Goal: Participate in discussion: Engage in conversation with other users on a specific topic

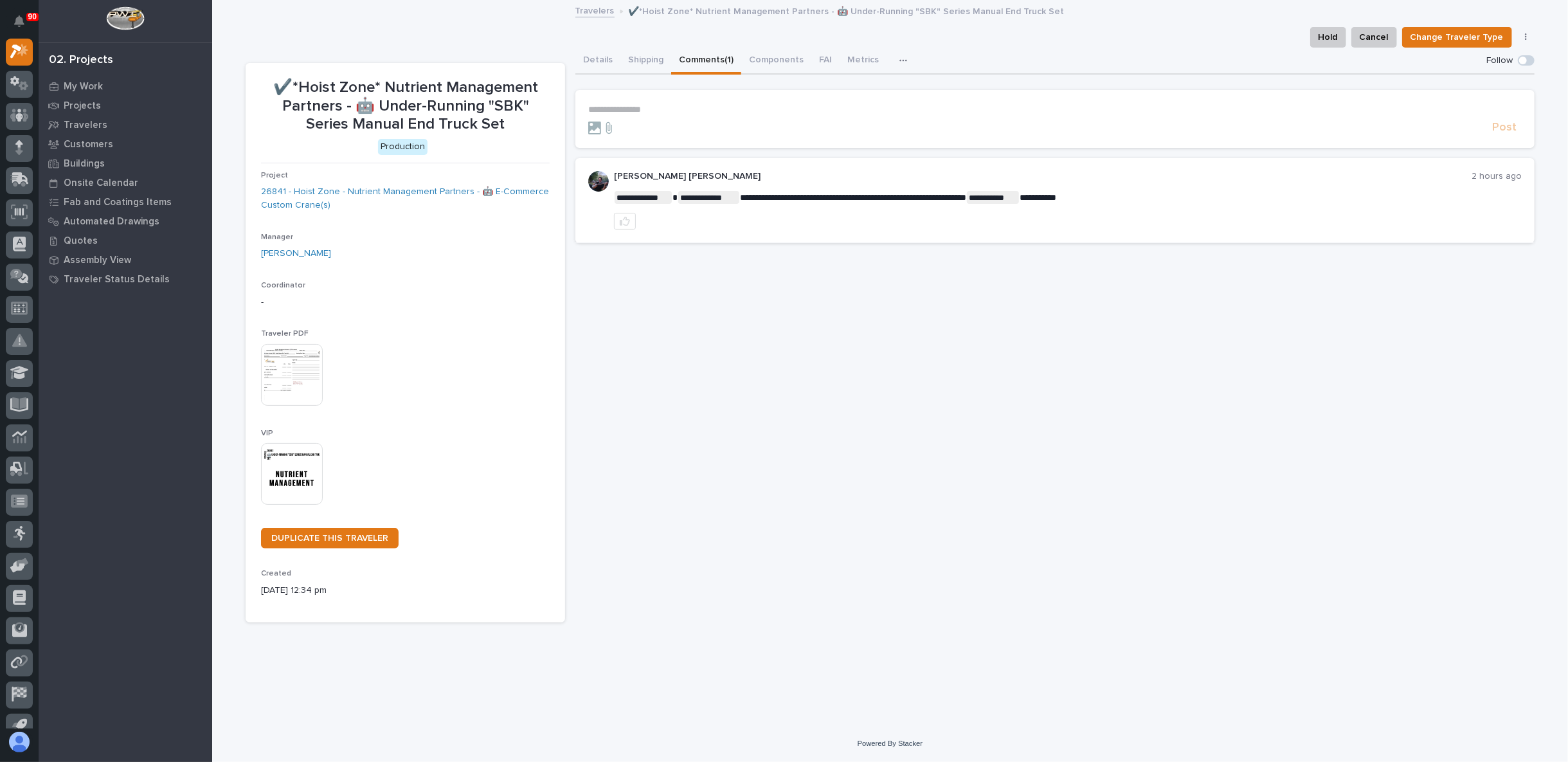
click at [631, 106] on p "**********" at bounding box center [1055, 109] width 933 height 11
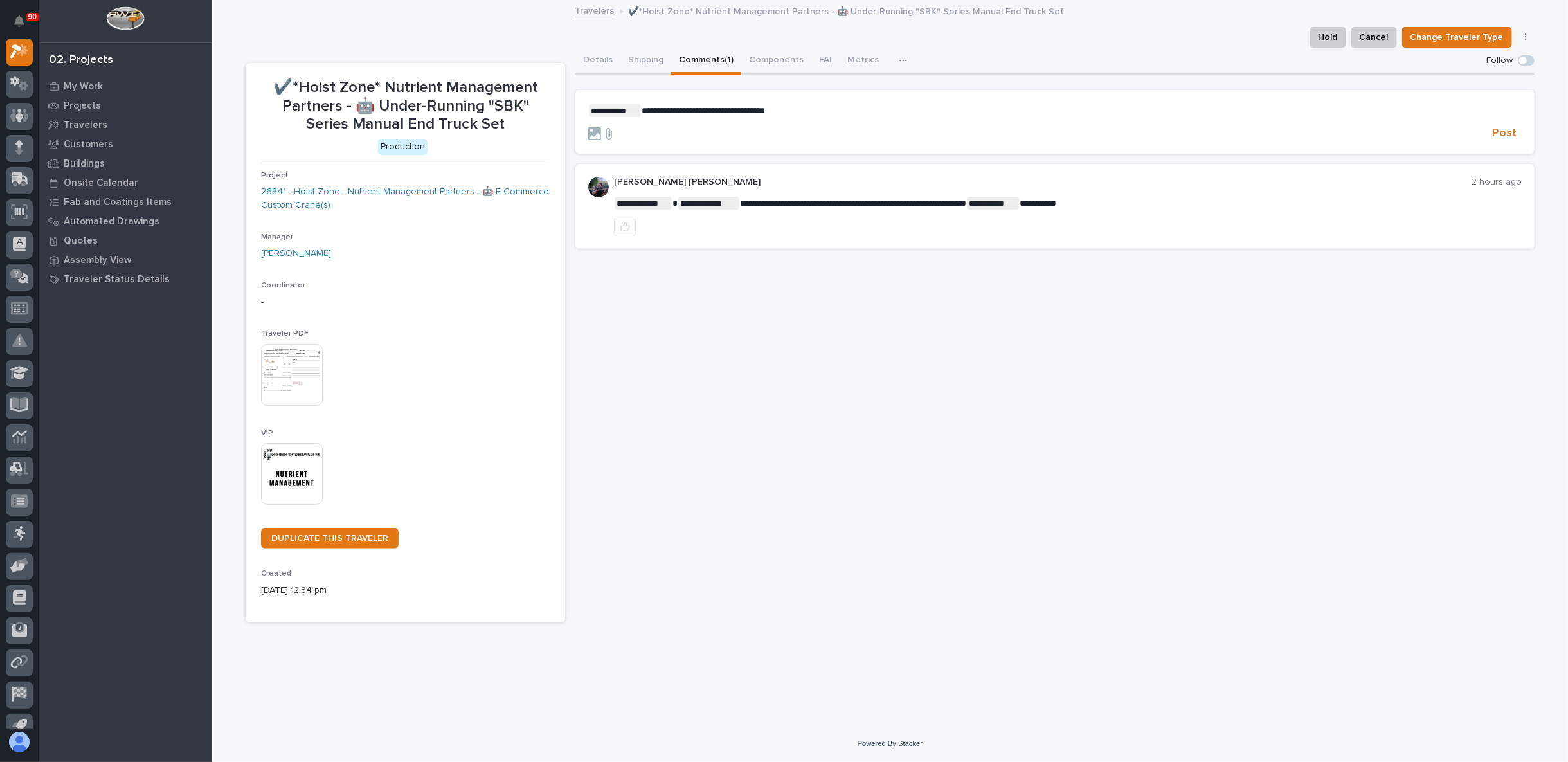
click at [603, 53] on button "Details" at bounding box center [598, 61] width 45 height 27
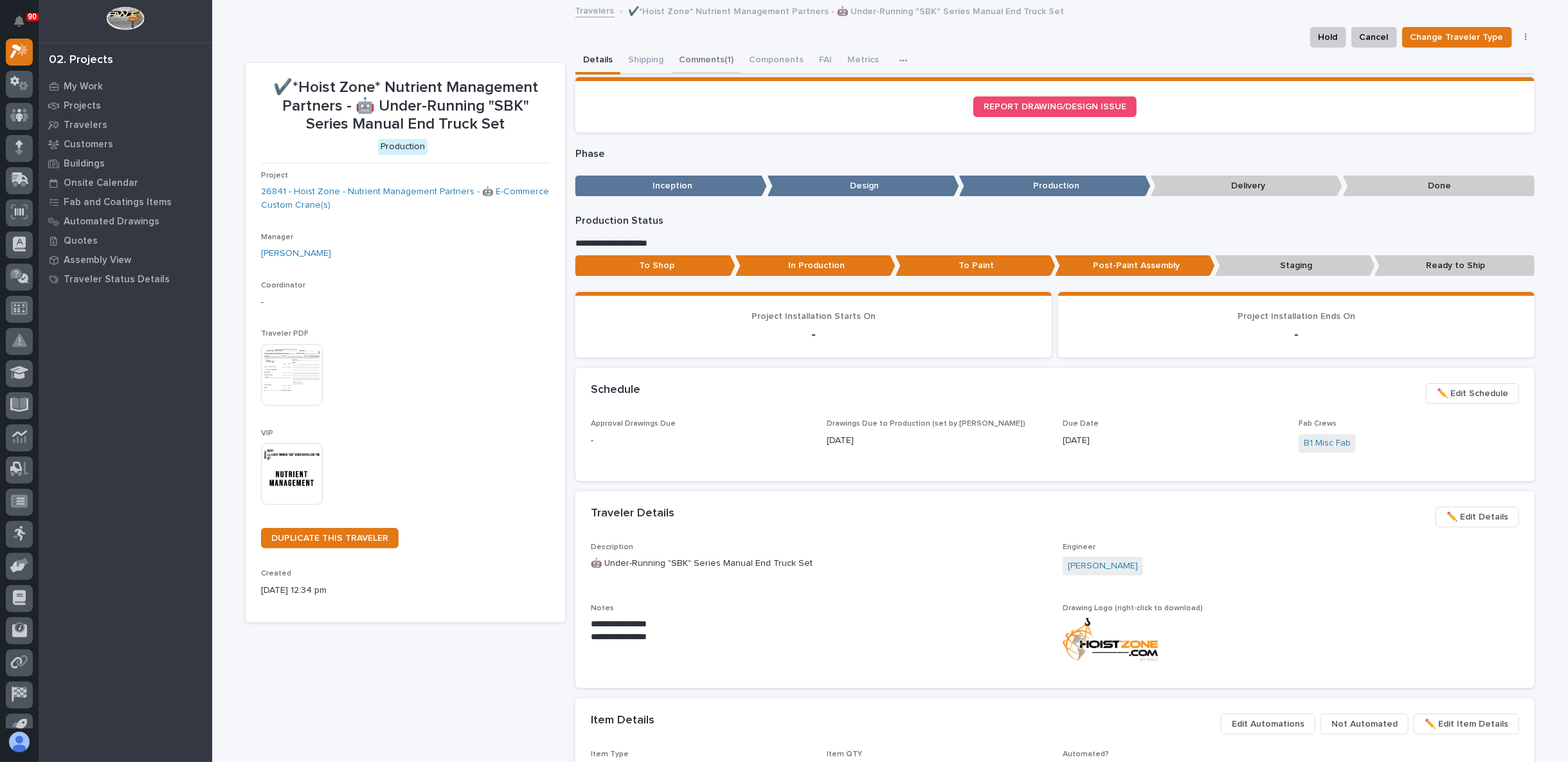
click at [686, 52] on button "Comments (1)" at bounding box center [706, 61] width 71 height 27
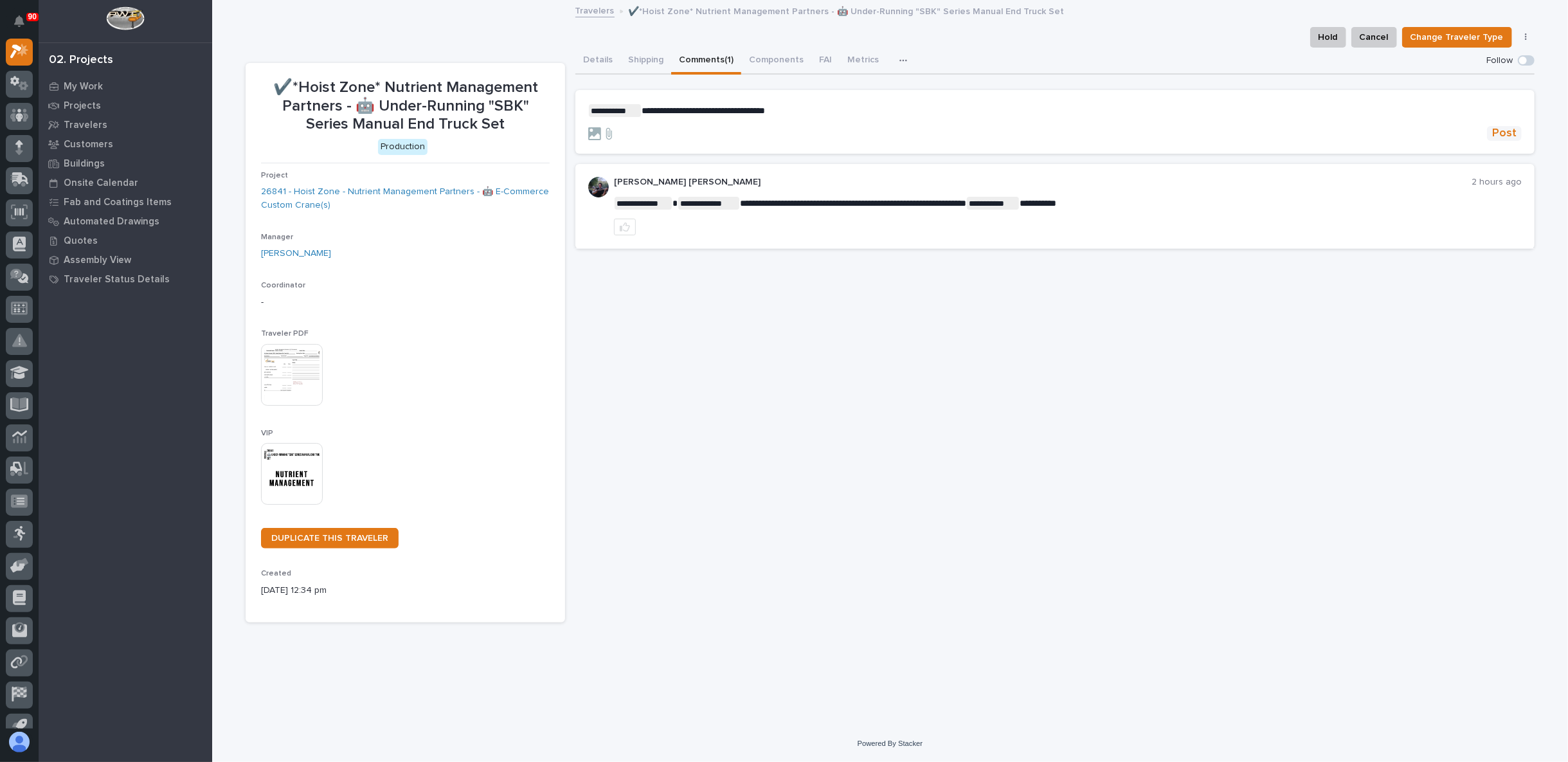
click at [1504, 132] on span "Post" at bounding box center [1504, 133] width 25 height 15
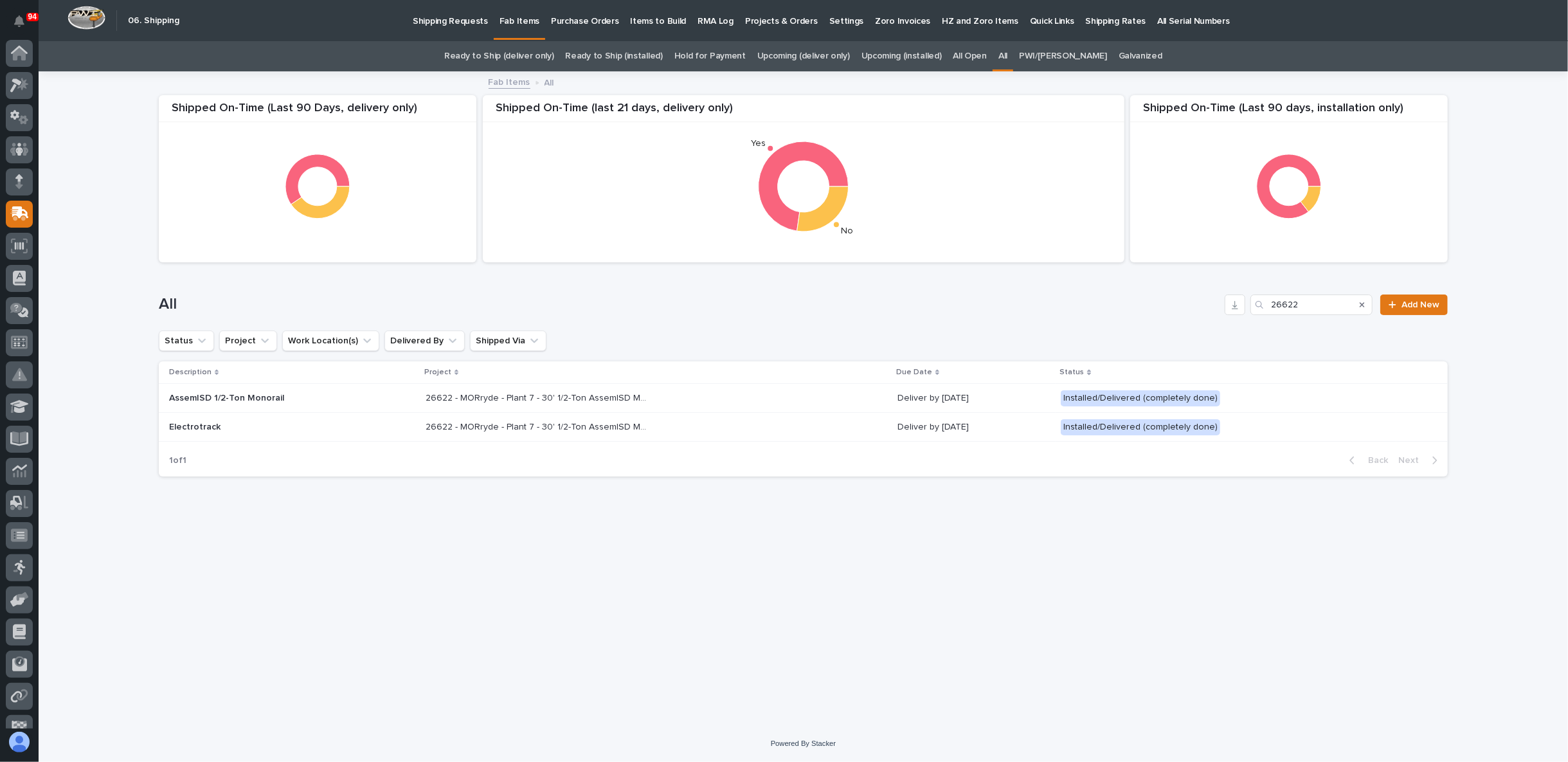
scroll to position [51, 0]
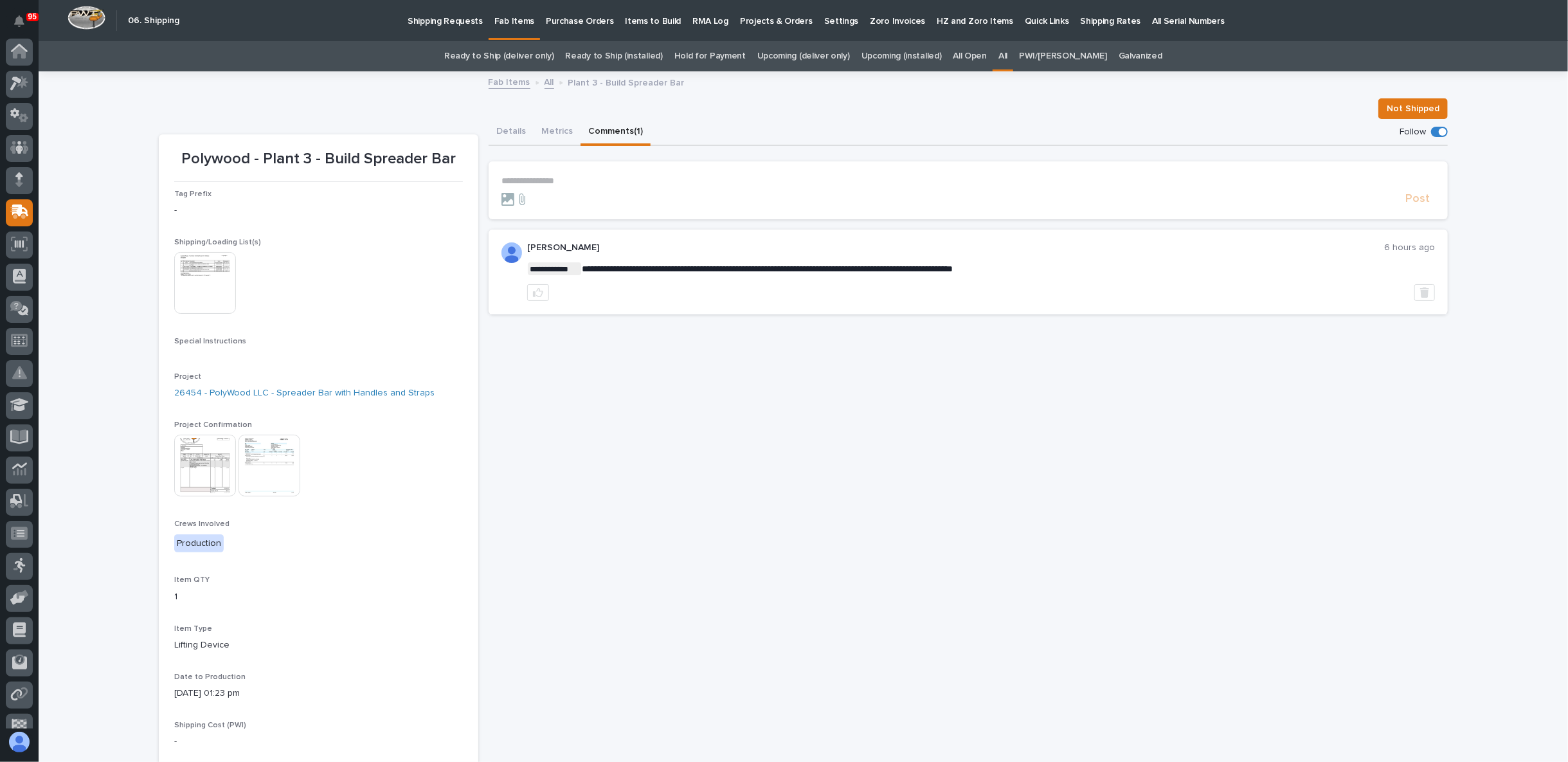
scroll to position [81, 0]
